Goal: Transaction & Acquisition: Download file/media

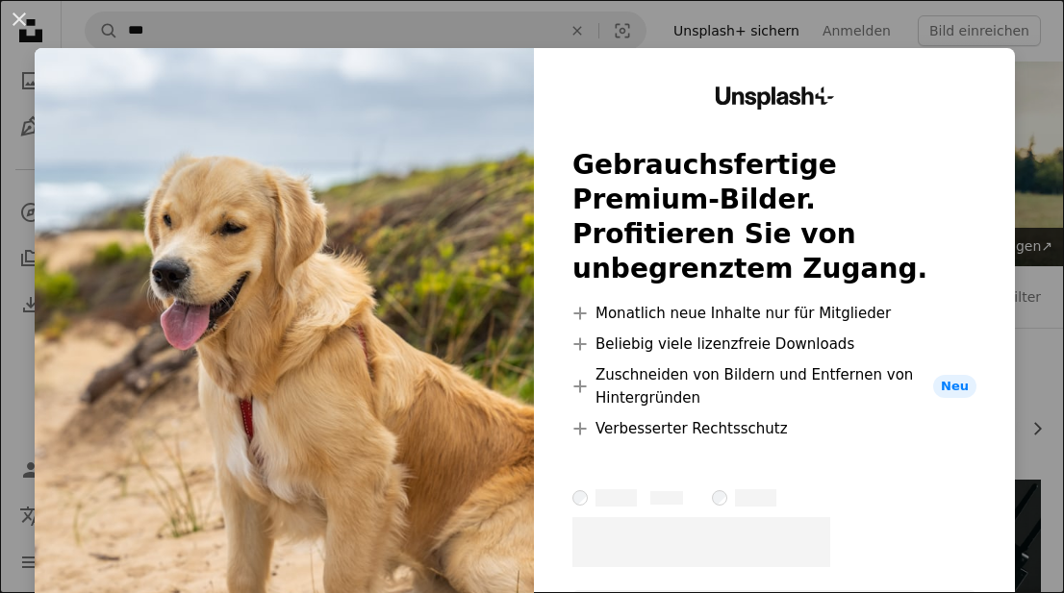
scroll to position [449, 0]
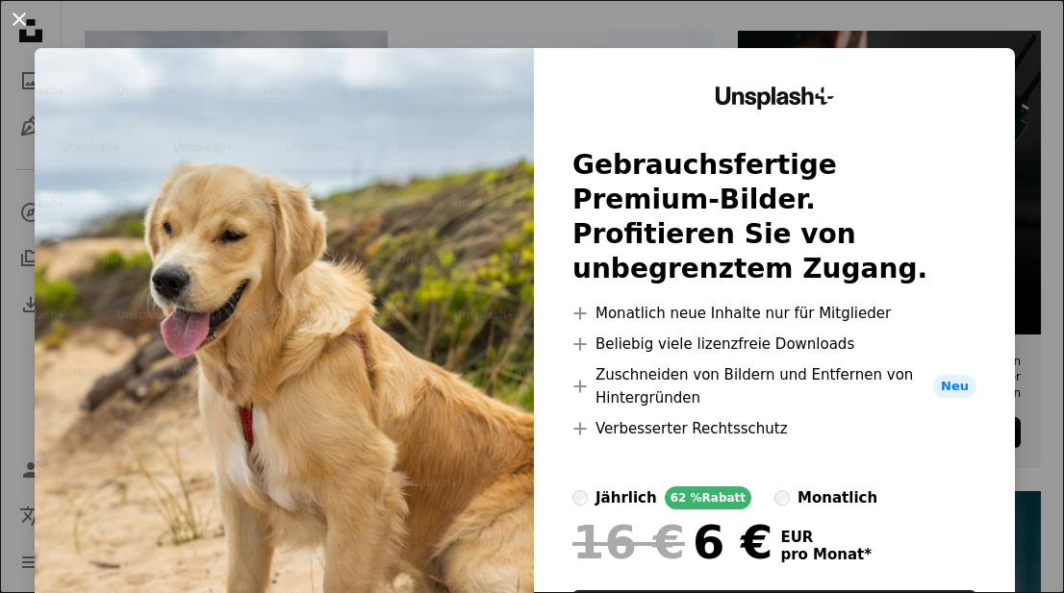
click at [25, 17] on button "An X shape" at bounding box center [19, 19] width 23 height 23
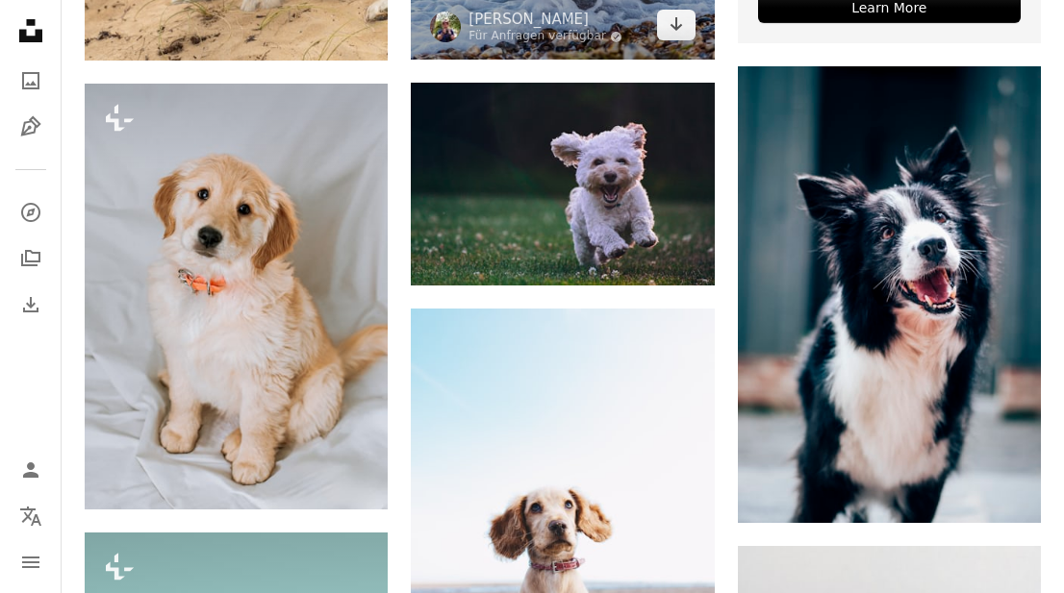
scroll to position [935, 0]
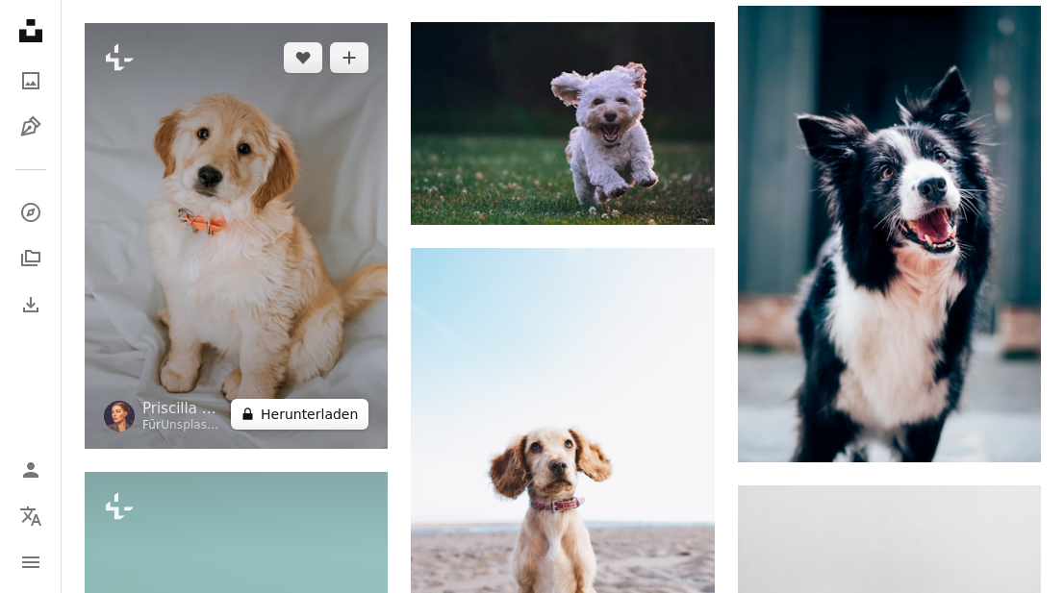
click at [340, 412] on button "A lock Herunterladen" at bounding box center [300, 414] width 138 height 31
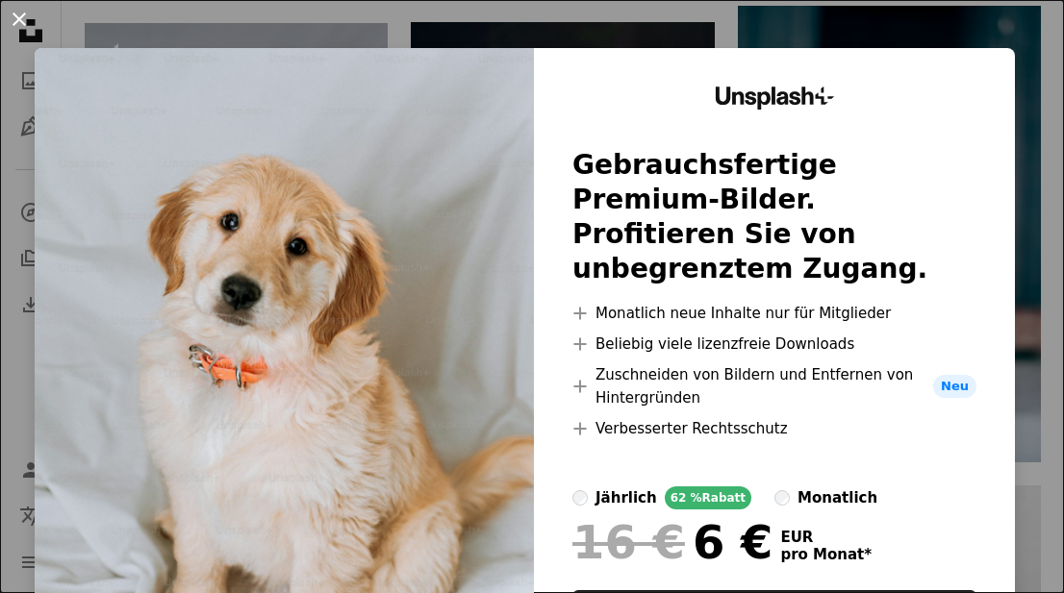
click at [14, 8] on button "An X shape" at bounding box center [19, 19] width 23 height 23
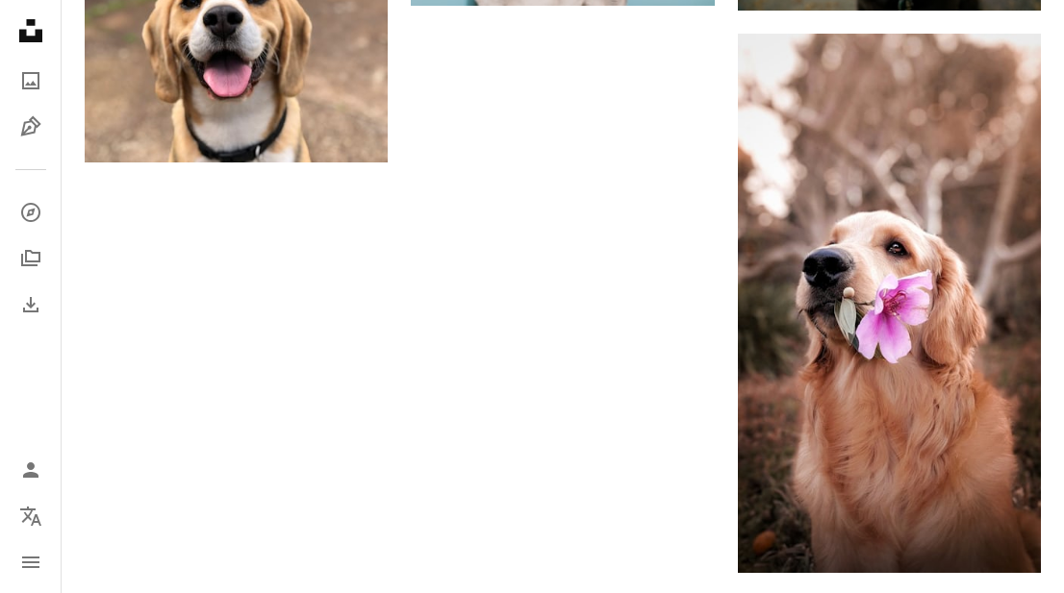
scroll to position [3059, 0]
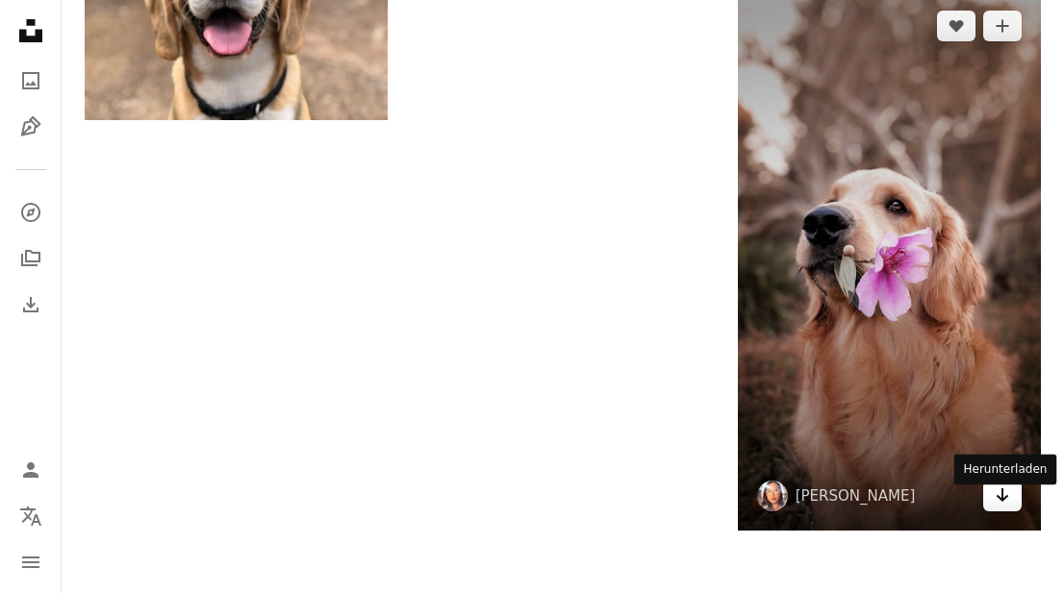
click at [998, 507] on icon "Arrow pointing down" at bounding box center [1001, 495] width 15 height 23
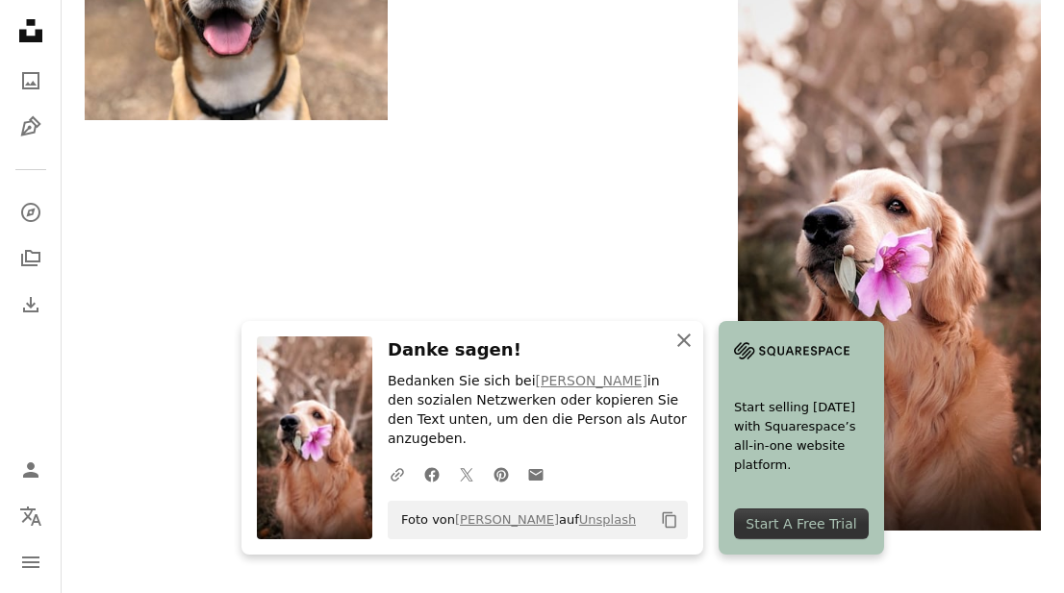
click at [688, 351] on icon "An X shape" at bounding box center [683, 340] width 23 height 23
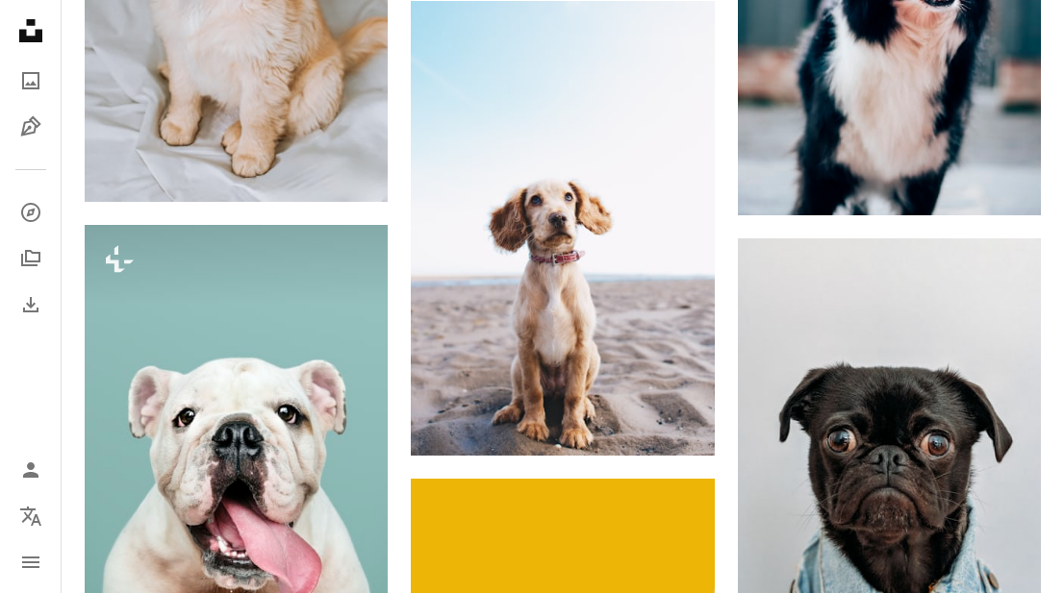
scroll to position [1116, 0]
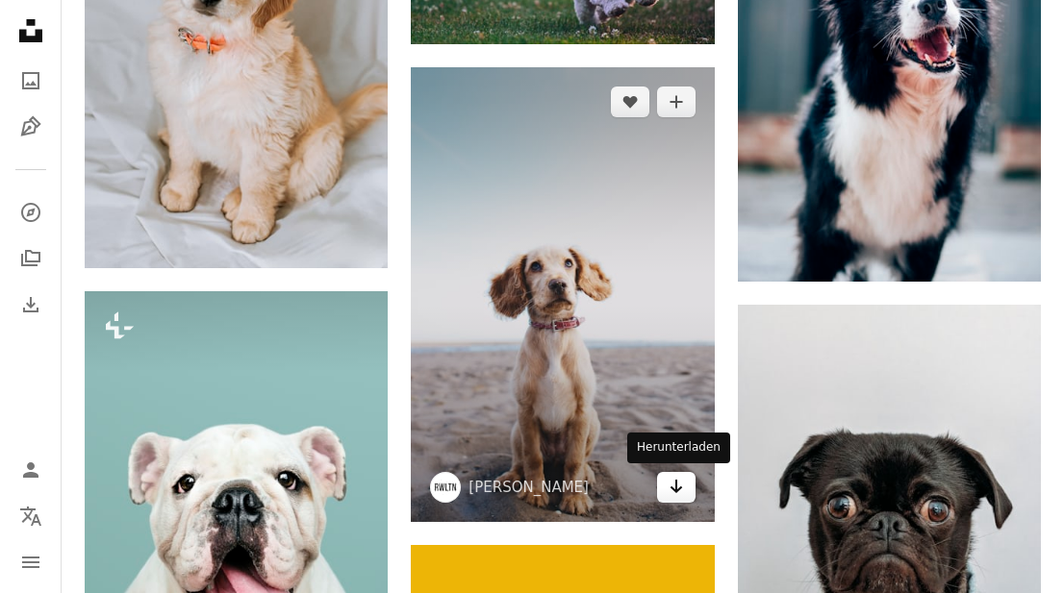
click at [687, 496] on link "Arrow pointing down" at bounding box center [676, 487] width 38 height 31
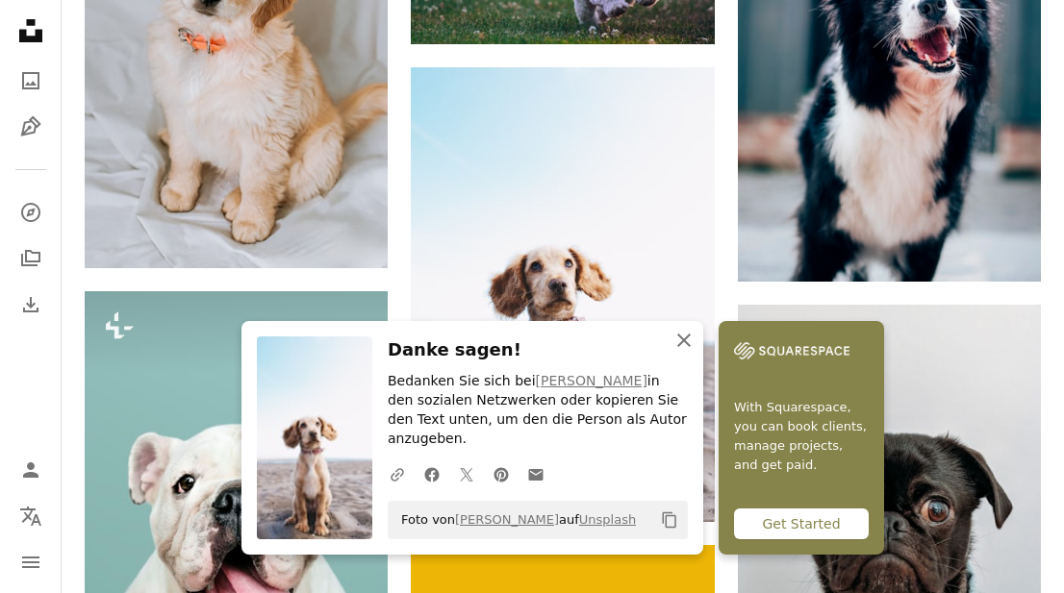
click at [681, 352] on icon "An X shape" at bounding box center [683, 340] width 23 height 23
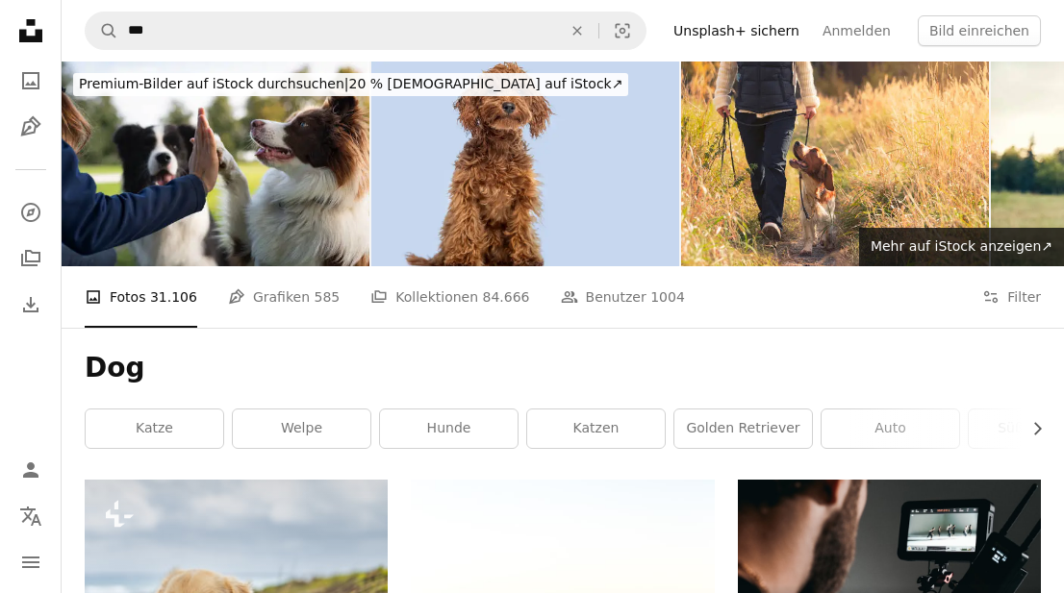
scroll to position [0, 0]
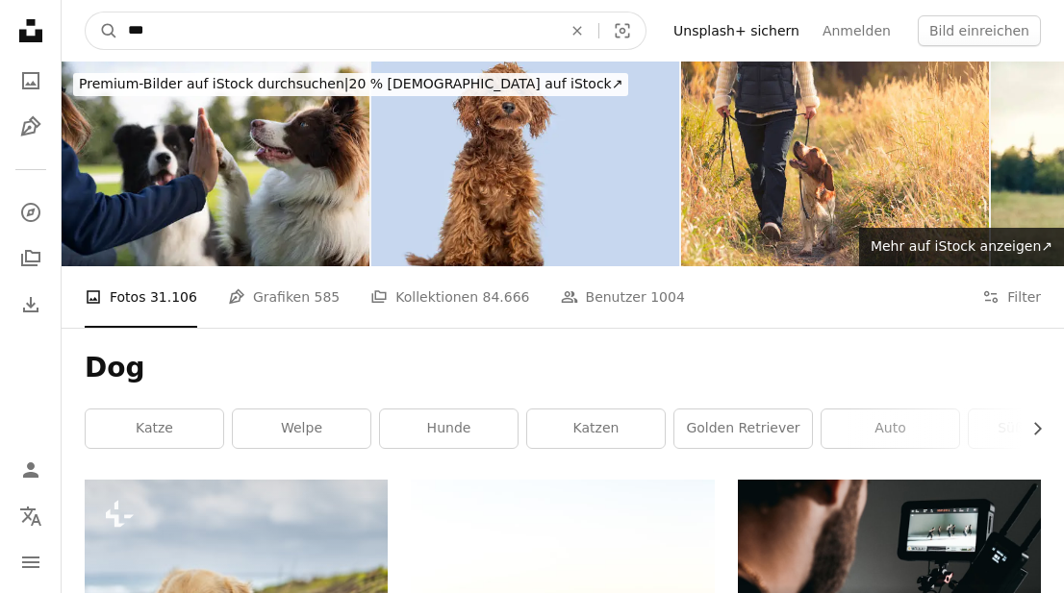
click at [201, 36] on input "***" at bounding box center [337, 31] width 438 height 37
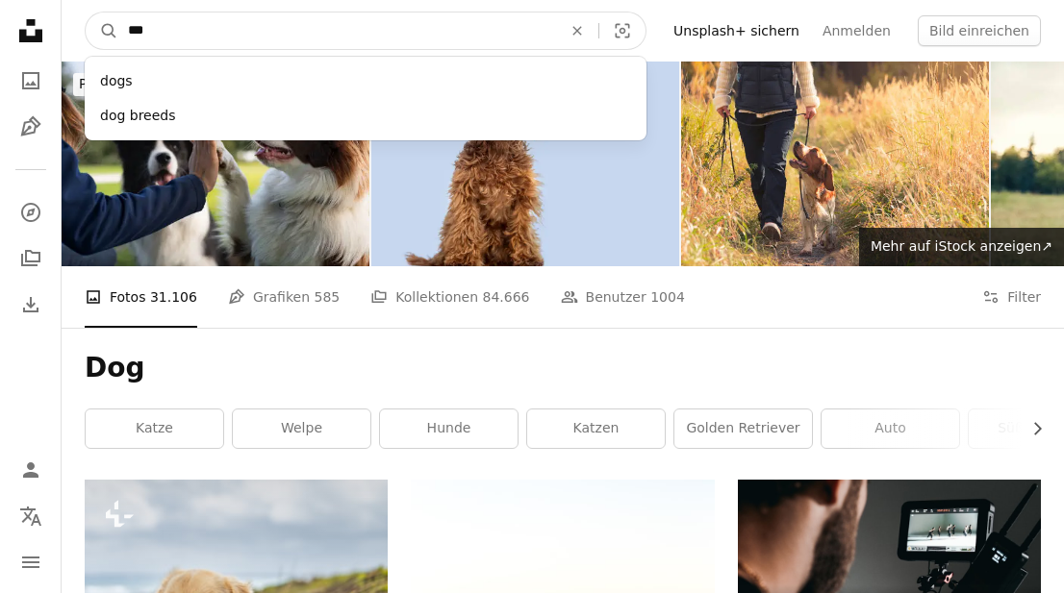
drag, startPoint x: 201, startPoint y: 36, endPoint x: 136, endPoint y: 35, distance: 65.4
click at [136, 35] on input "***" at bounding box center [337, 31] width 438 height 37
